Goal: Information Seeking & Learning: Check status

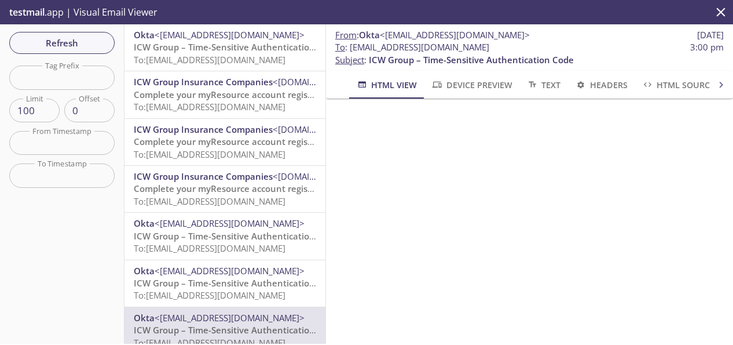
drag, startPoint x: 533, startPoint y: 48, endPoint x: 348, endPoint y: 47, distance: 185.4
click at [348, 47] on span "To : [EMAIL_ADDRESS][DOMAIN_NAME] 3:00 pm" at bounding box center [529, 47] width 389 height 12
copy span "[EMAIL_ADDRESS][DOMAIN_NAME]"
click at [72, 42] on span "Refresh" at bounding box center [62, 42] width 87 height 15
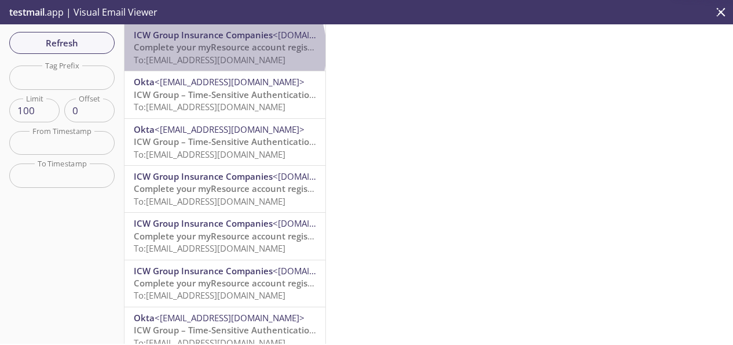
click at [224, 50] on span "Complete your myResource account registration" at bounding box center [235, 47] width 203 height 12
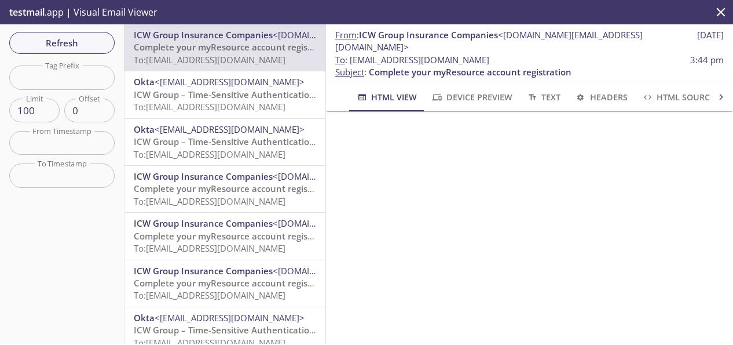
click at [474, 90] on span "Device Preview" at bounding box center [471, 97] width 81 height 14
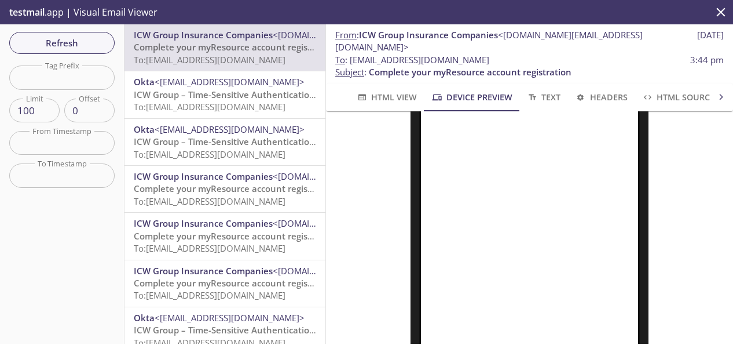
scroll to position [174, 0]
drag, startPoint x: 504, startPoint y: 49, endPoint x: 351, endPoint y: 48, distance: 153.0
click at [352, 54] on span "To : [EMAIL_ADDRESS][DOMAIN_NAME] 3:44 pm" at bounding box center [529, 60] width 389 height 12
copy span "[EMAIL_ADDRESS][DOMAIN_NAME]"
click at [87, 41] on span "Refresh" at bounding box center [62, 42] width 87 height 15
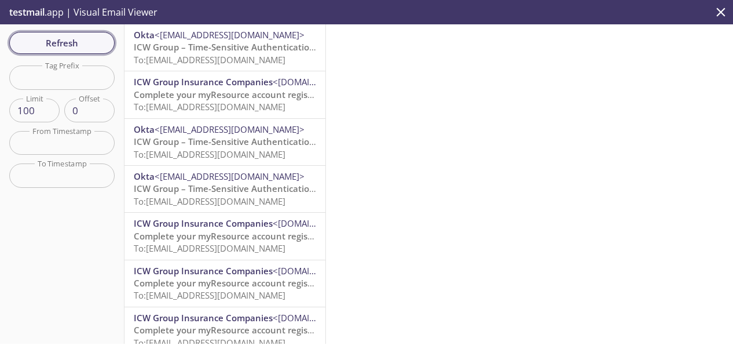
click at [88, 45] on span "Refresh" at bounding box center [62, 42] width 87 height 15
click at [229, 56] on span "To: [EMAIL_ADDRESS][DOMAIN_NAME]" at bounding box center [210, 60] width 152 height 12
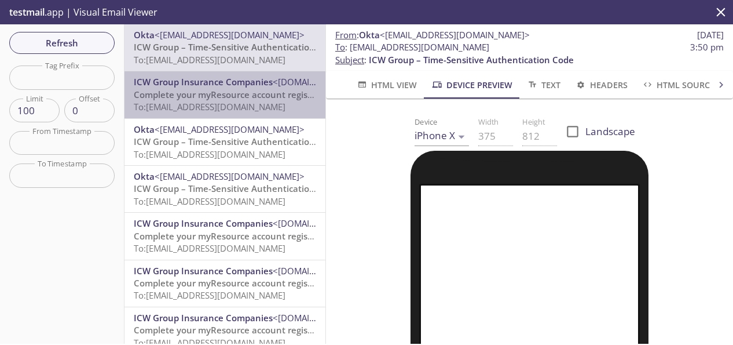
click at [239, 94] on span "Complete your myResource account registration" at bounding box center [235, 95] width 203 height 12
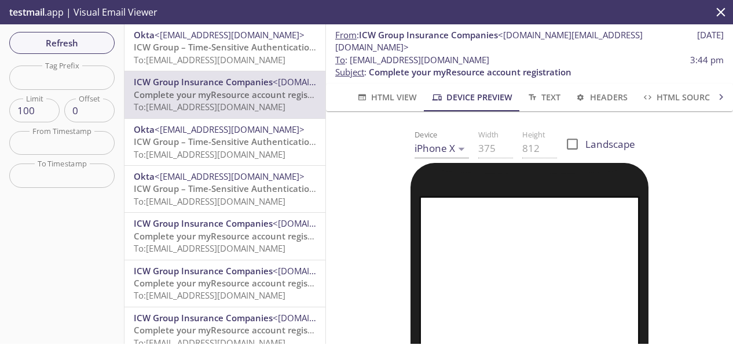
drag, startPoint x: 503, startPoint y: 50, endPoint x: 350, endPoint y: 49, distance: 153.0
click at [350, 54] on span "To : [EMAIL_ADDRESS][DOMAIN_NAME] 3:44 pm" at bounding box center [529, 60] width 389 height 12
copy span "[EMAIL_ADDRESS][DOMAIN_NAME]"
click at [505, 54] on span "To : [EMAIL_ADDRESS][DOMAIN_NAME] 3:44 pm" at bounding box center [529, 60] width 389 height 12
drag, startPoint x: 504, startPoint y: 47, endPoint x: 401, endPoint y: 47, distance: 102.5
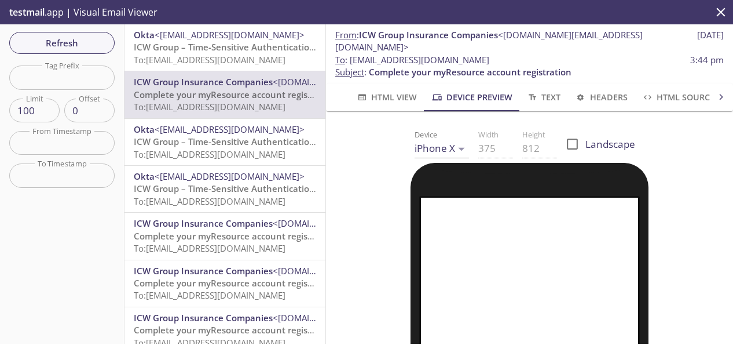
click at [401, 54] on span "To : [EMAIL_ADDRESS][DOMAIN_NAME] 3:44 pm" at bounding box center [529, 60] width 389 height 12
copy span "[EMAIL_ADDRESS][DOMAIN_NAME]"
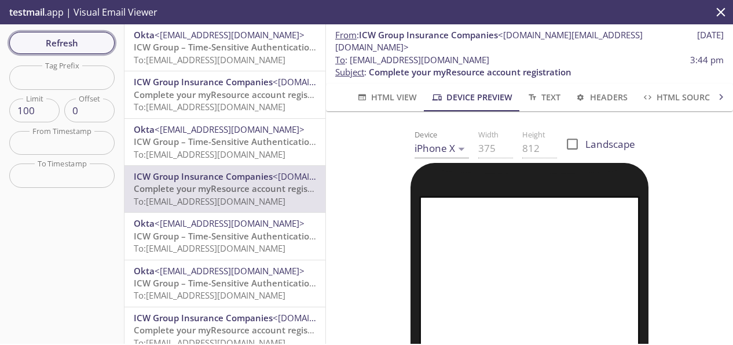
click at [71, 40] on span "Refresh" at bounding box center [62, 42] width 87 height 15
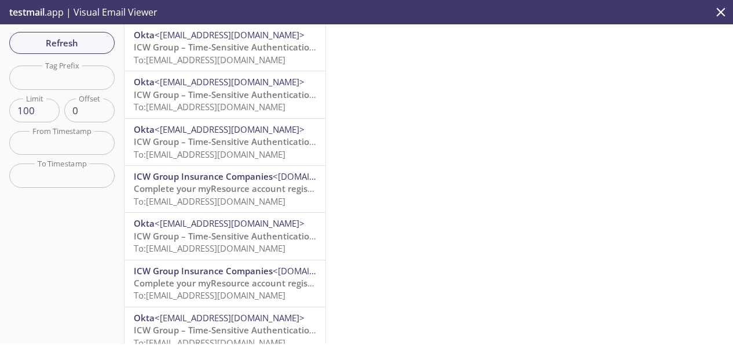
scroll to position [775, 0]
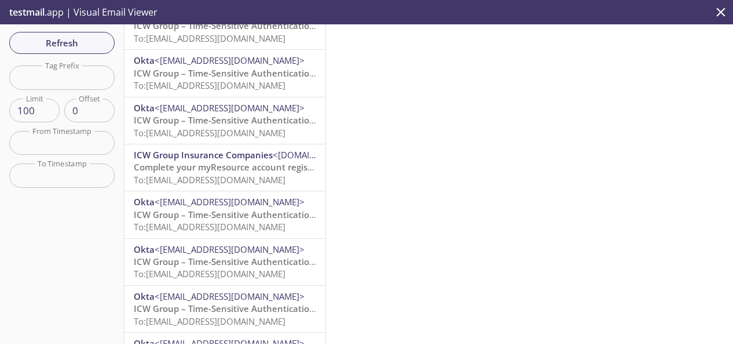
click at [184, 160] on span "ICW Group Insurance Companies" at bounding box center [203, 155] width 139 height 12
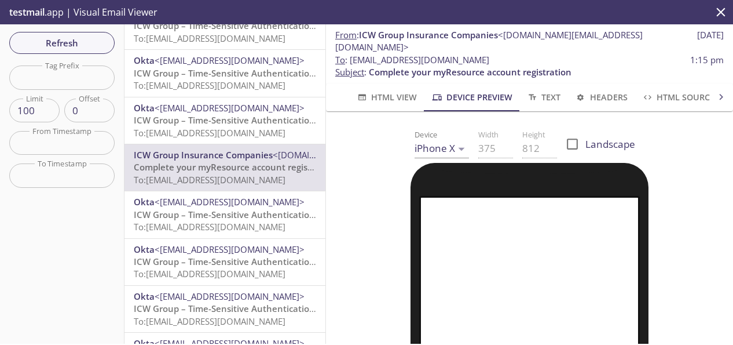
scroll to position [116, 0]
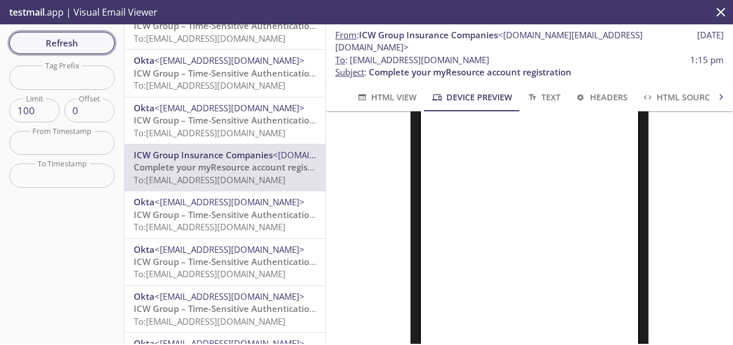
click at [70, 42] on span "Refresh" at bounding box center [62, 42] width 87 height 15
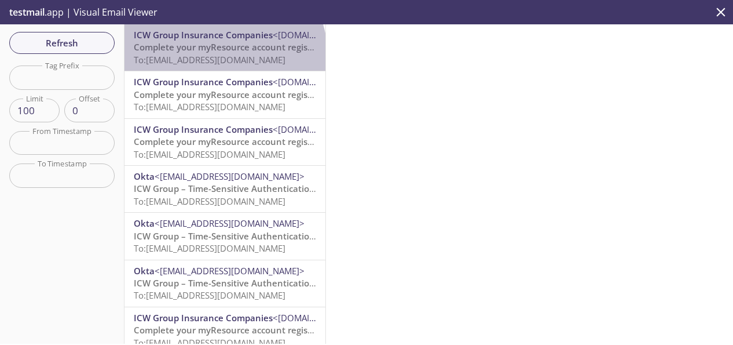
click at [224, 55] on span "To: [EMAIL_ADDRESS][DOMAIN_NAME]" at bounding box center [210, 60] width 152 height 12
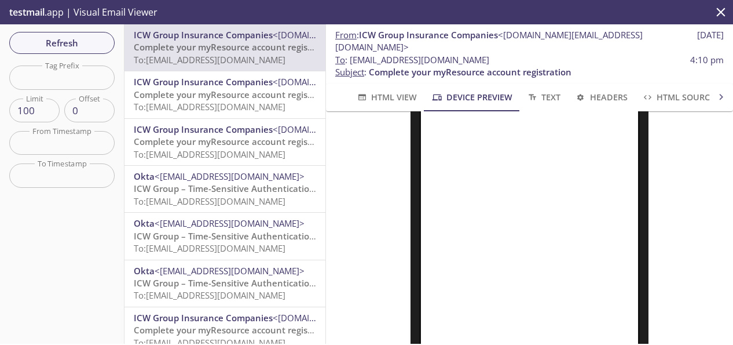
scroll to position [174, 0]
drag, startPoint x: 492, startPoint y: 53, endPoint x: 351, endPoint y: 50, distance: 140.8
click at [351, 54] on span "To : [EMAIL_ADDRESS][DOMAIN_NAME] 4:10 pm" at bounding box center [529, 60] width 389 height 12
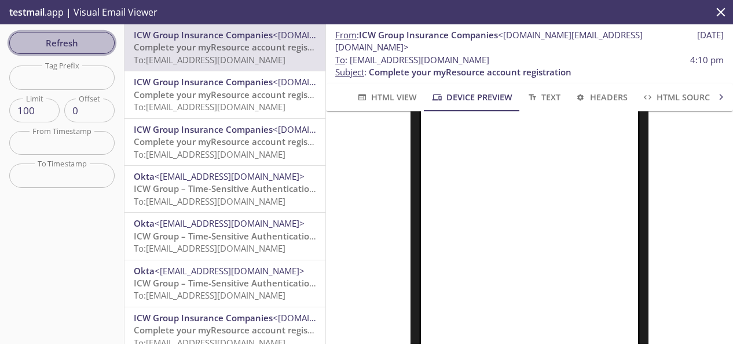
click at [59, 46] on span "Refresh" at bounding box center [62, 42] width 87 height 15
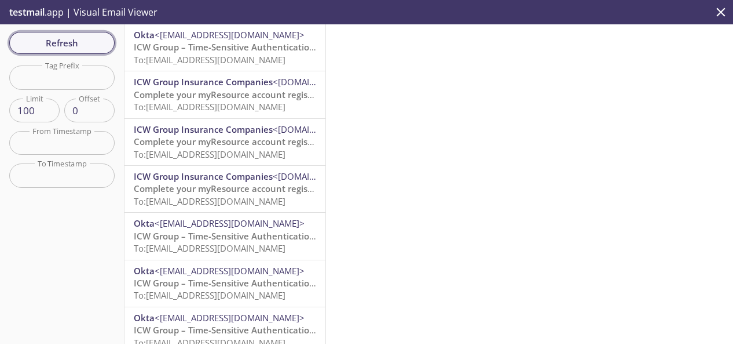
click at [77, 38] on span "Refresh" at bounding box center [62, 42] width 87 height 15
click at [180, 46] on span "ICW Group – Time-Sensitive Authentication Code" at bounding box center [236, 47] width 205 height 12
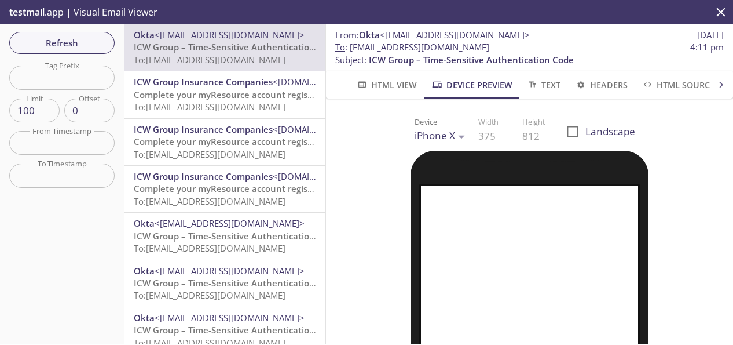
drag, startPoint x: 504, startPoint y: 48, endPoint x: 352, endPoint y: 48, distance: 152.4
click at [352, 48] on span "To : [EMAIL_ADDRESS][DOMAIN_NAME] 4:11 pm" at bounding box center [529, 47] width 389 height 12
copy span "[EMAIL_ADDRESS][DOMAIN_NAME]"
click at [80, 36] on span "Refresh" at bounding box center [62, 42] width 87 height 15
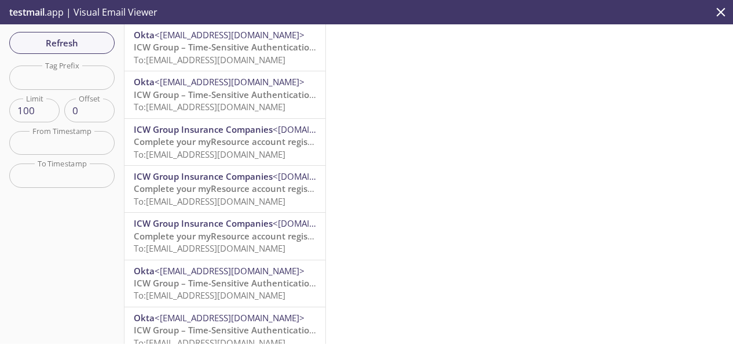
click at [234, 54] on span "To: [EMAIL_ADDRESS][DOMAIN_NAME]" at bounding box center [210, 60] width 152 height 12
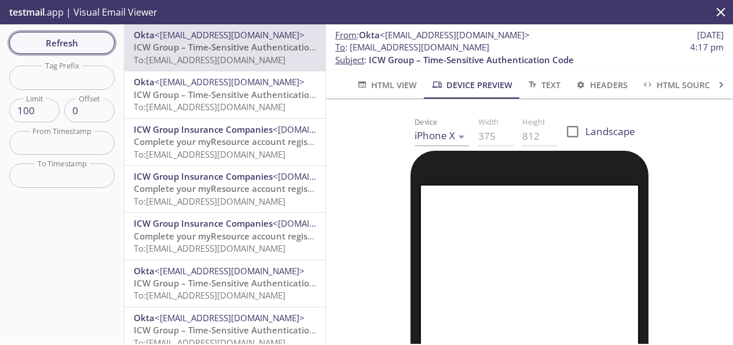
click at [89, 42] on span "Refresh" at bounding box center [62, 42] width 87 height 15
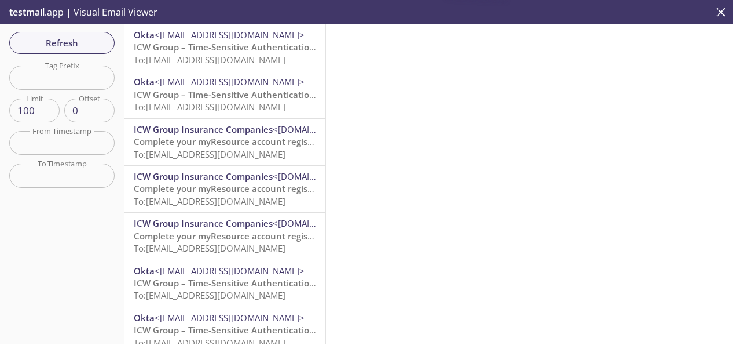
click at [207, 54] on span "To: [EMAIL_ADDRESS][DOMAIN_NAME]" at bounding box center [210, 60] width 152 height 12
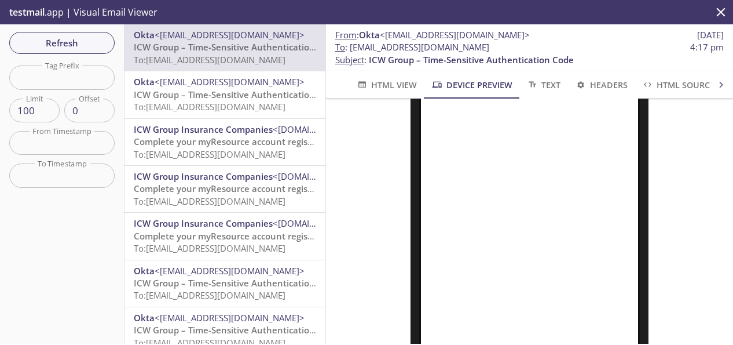
scroll to position [58, 0]
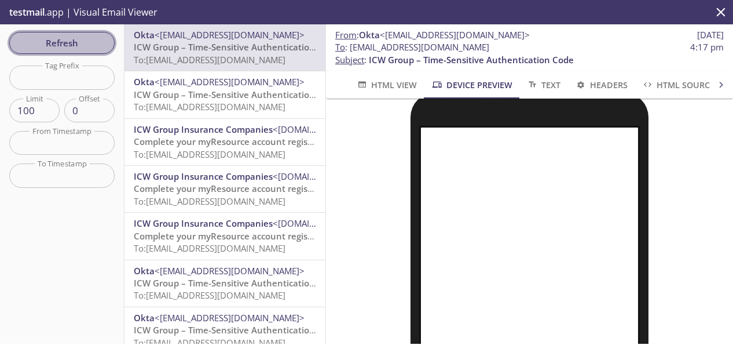
click at [65, 48] on span "Refresh" at bounding box center [62, 42] width 87 height 15
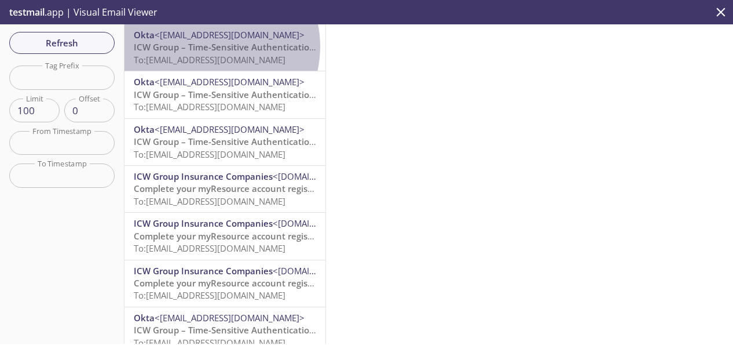
click at [207, 46] on span "ICW Group – Time-Sensitive Authentication Code" at bounding box center [236, 47] width 205 height 12
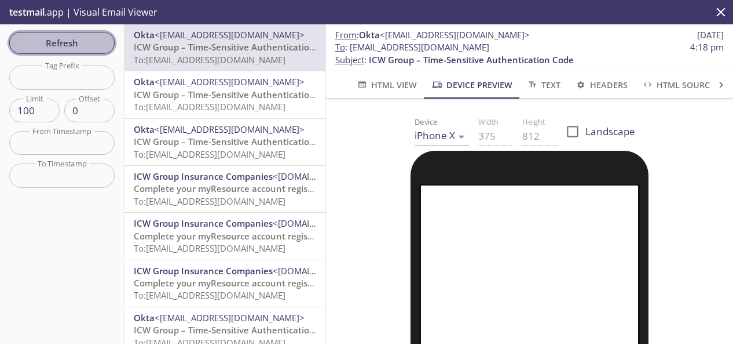
click at [34, 38] on span "Refresh" at bounding box center [62, 42] width 87 height 15
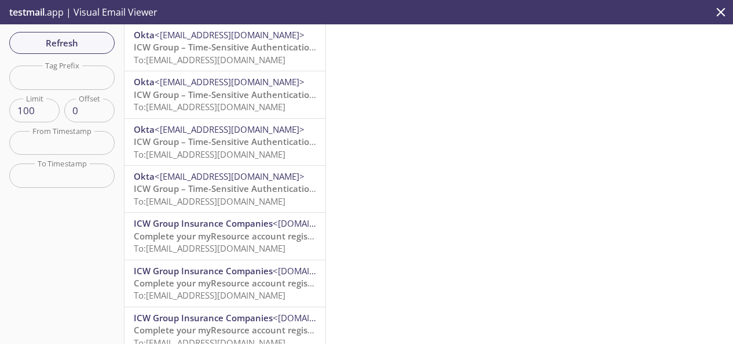
click at [182, 50] on span "ICW Group – Time-Sensitive Authentication Code" at bounding box center [236, 47] width 205 height 12
